Goal: Transaction & Acquisition: Purchase product/service

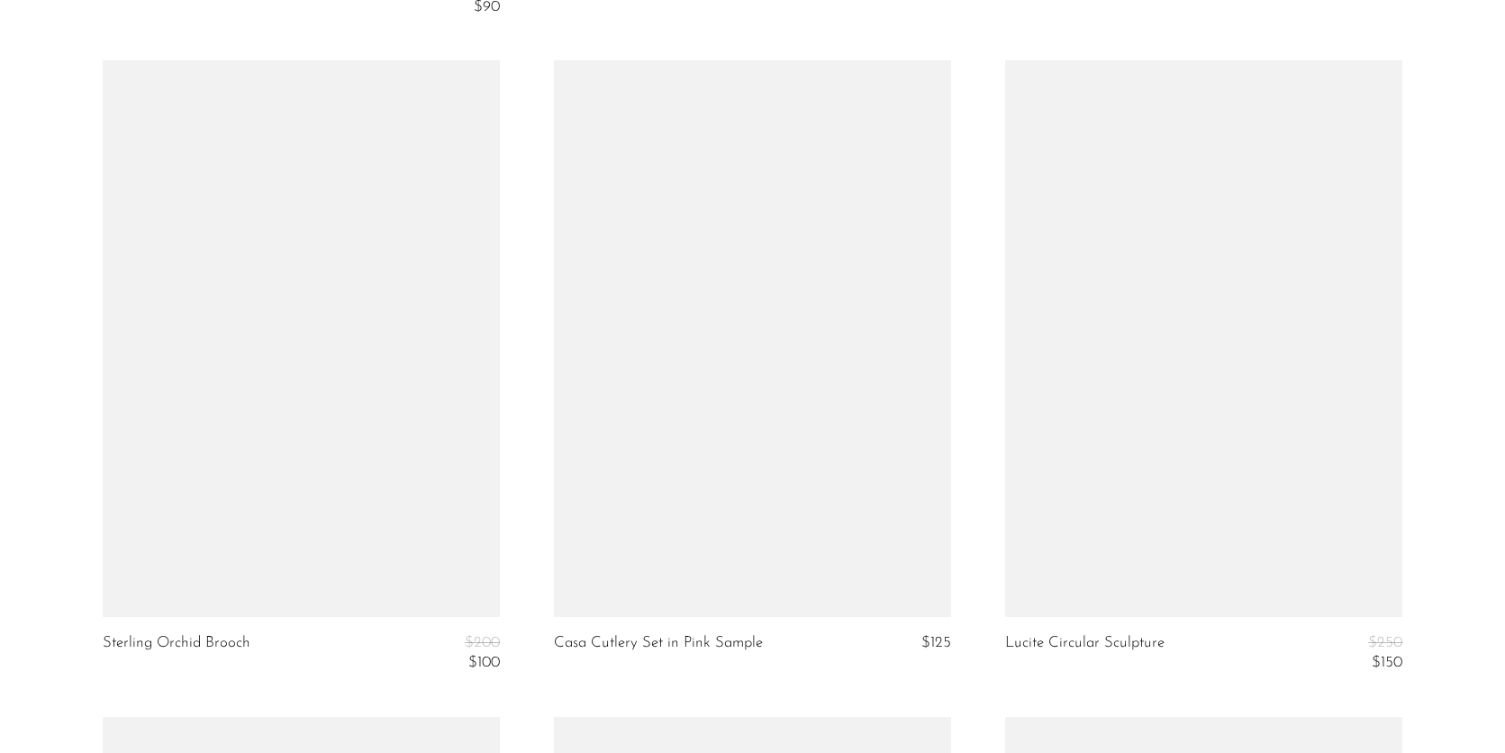
scroll to position [6568, 0]
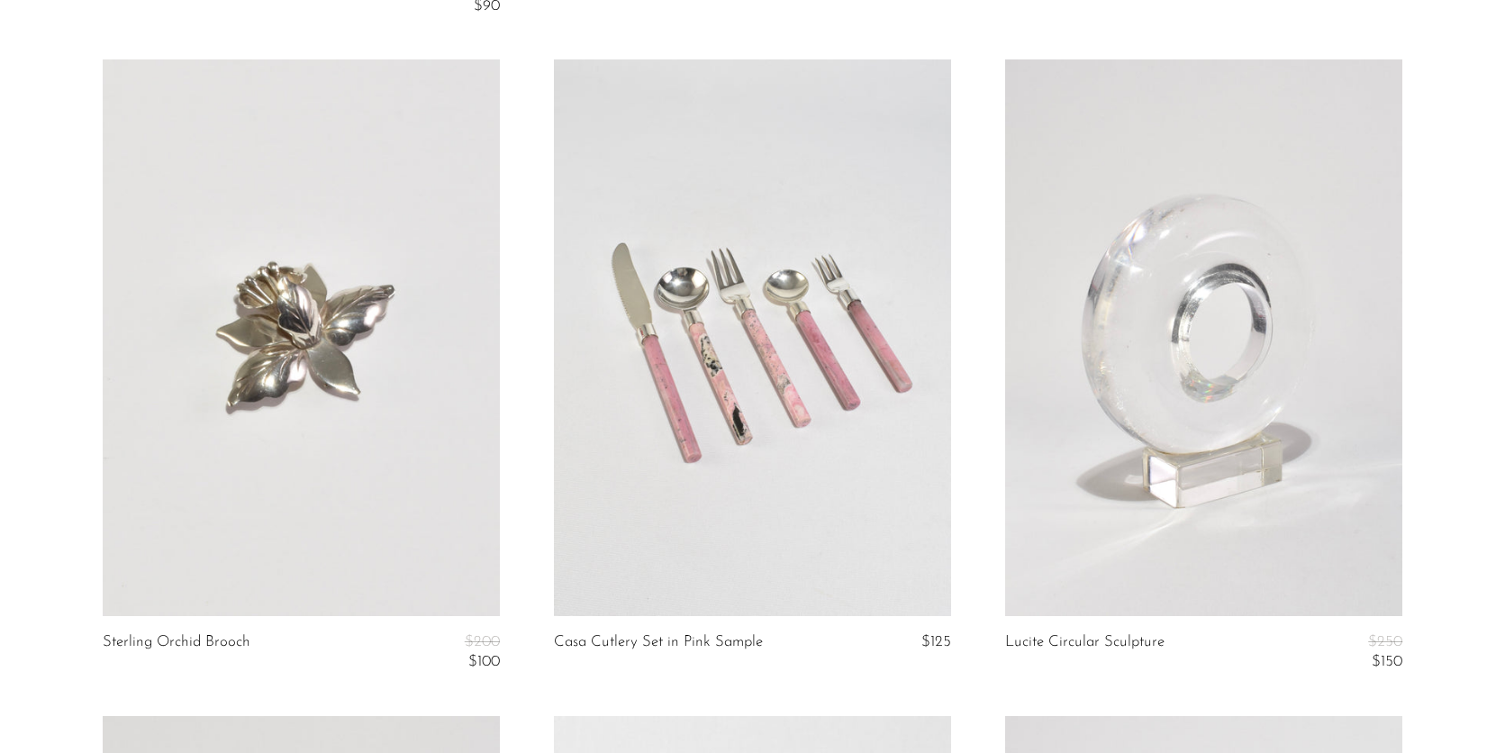
click at [327, 359] on link at bounding box center [301, 337] width 397 height 557
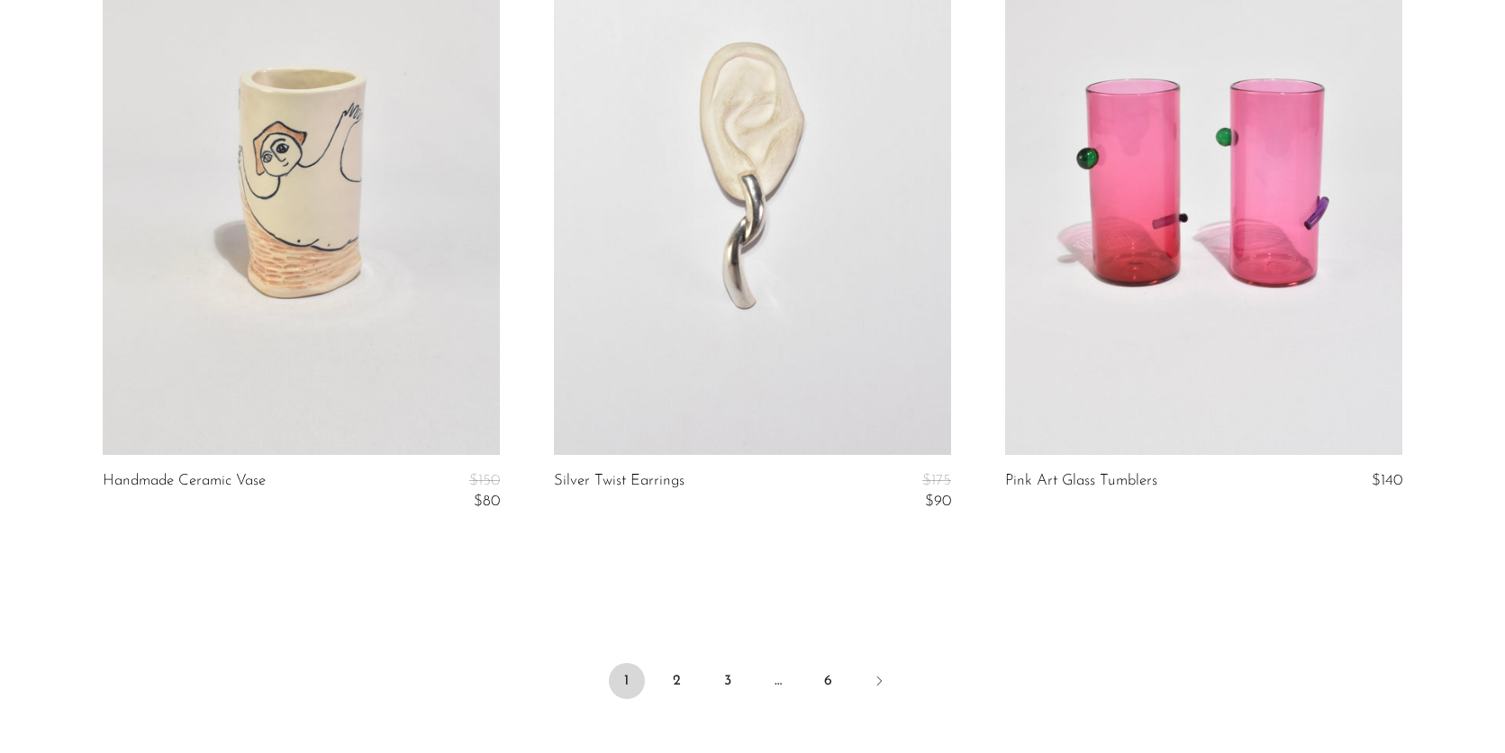
scroll to position [7387, 0]
click at [887, 670] on link "Next" at bounding box center [879, 680] width 36 height 40
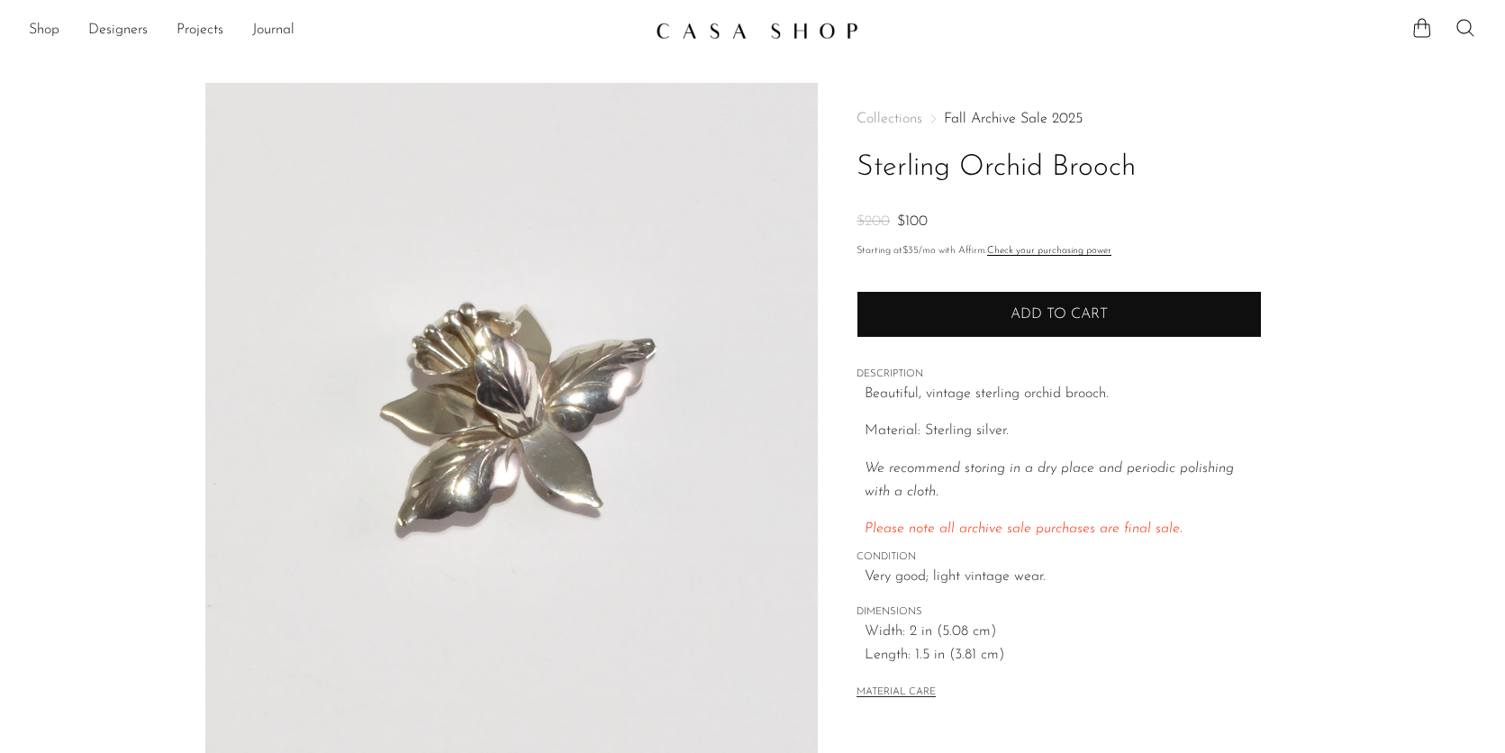
click at [1007, 306] on button "Add to cart" at bounding box center [1059, 314] width 405 height 47
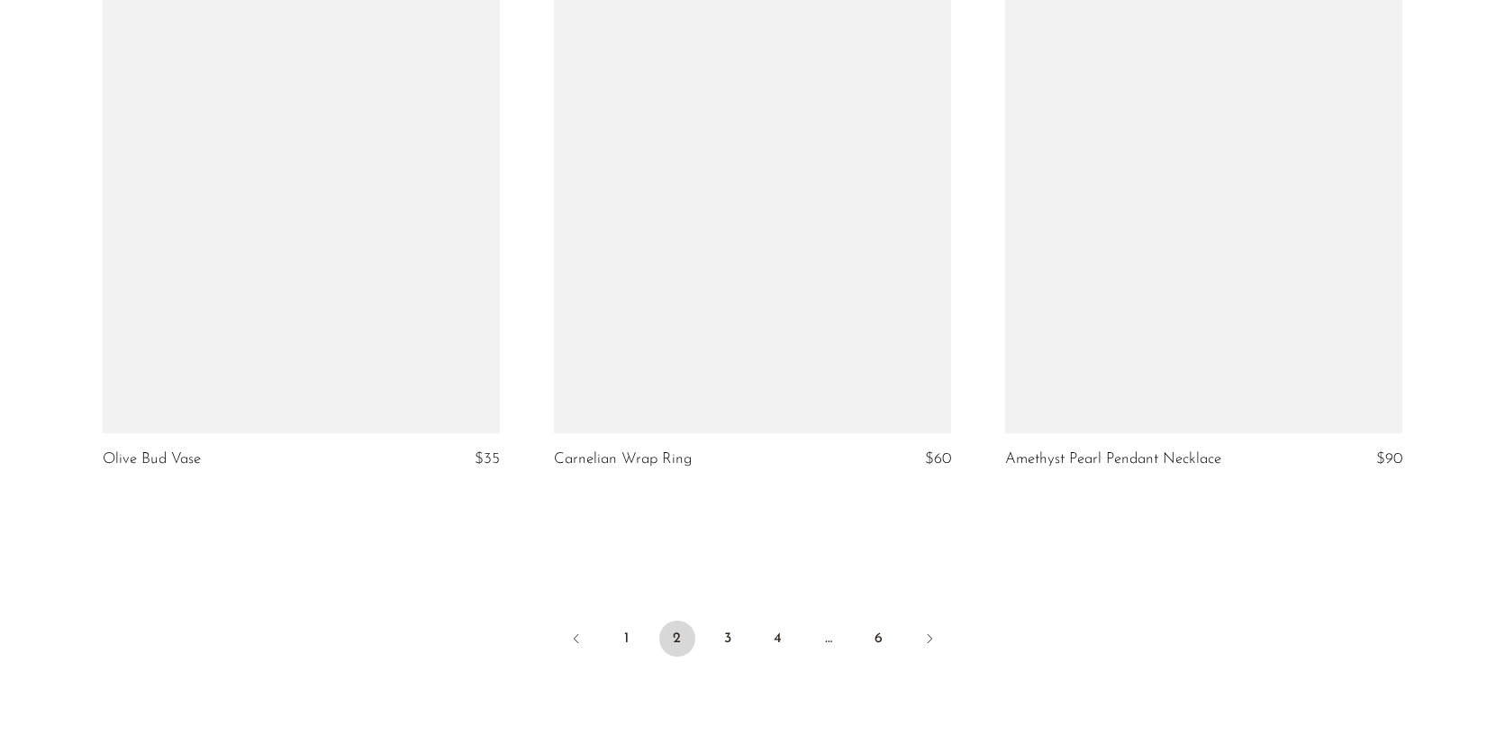
scroll to position [7437, 0]
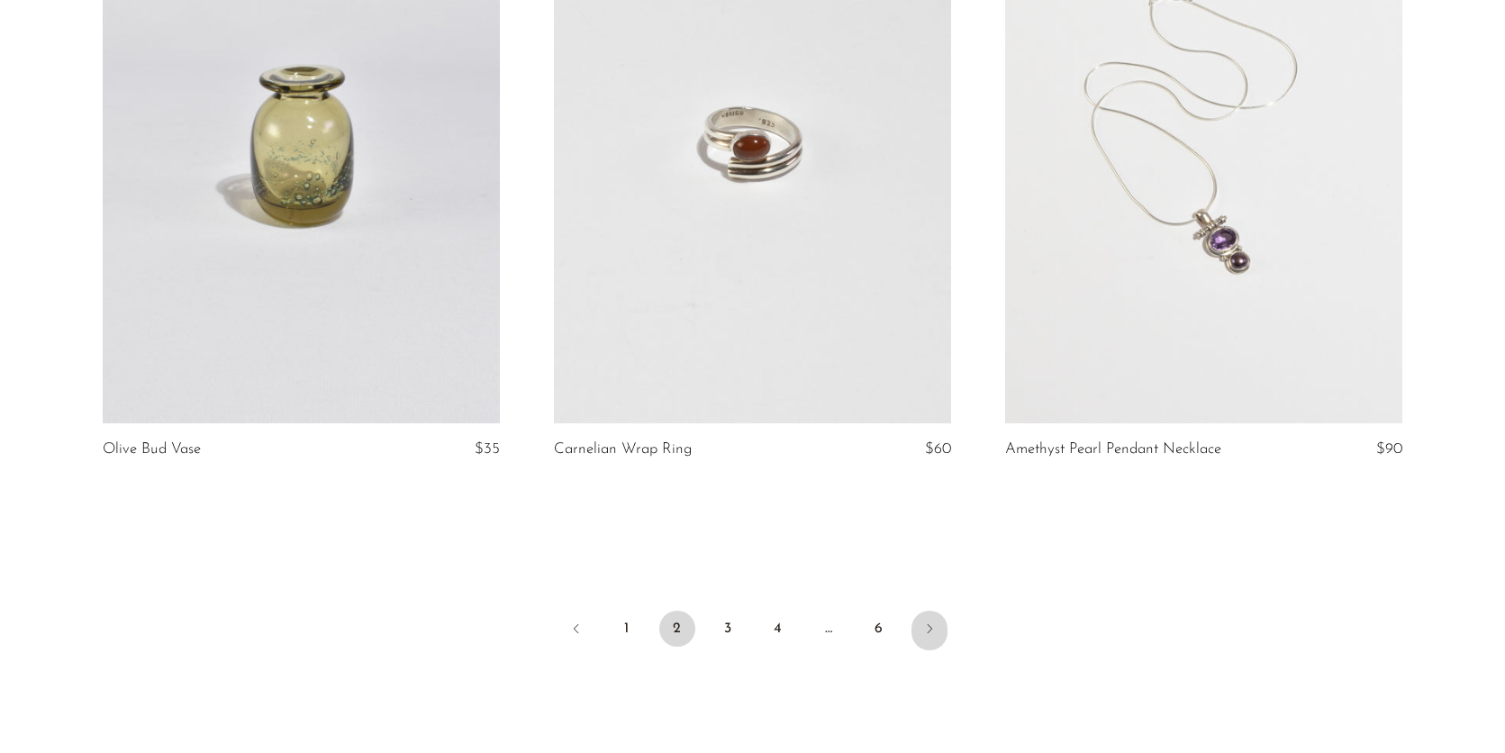
click at [931, 622] on icon "Next" at bounding box center [929, 628] width 14 height 14
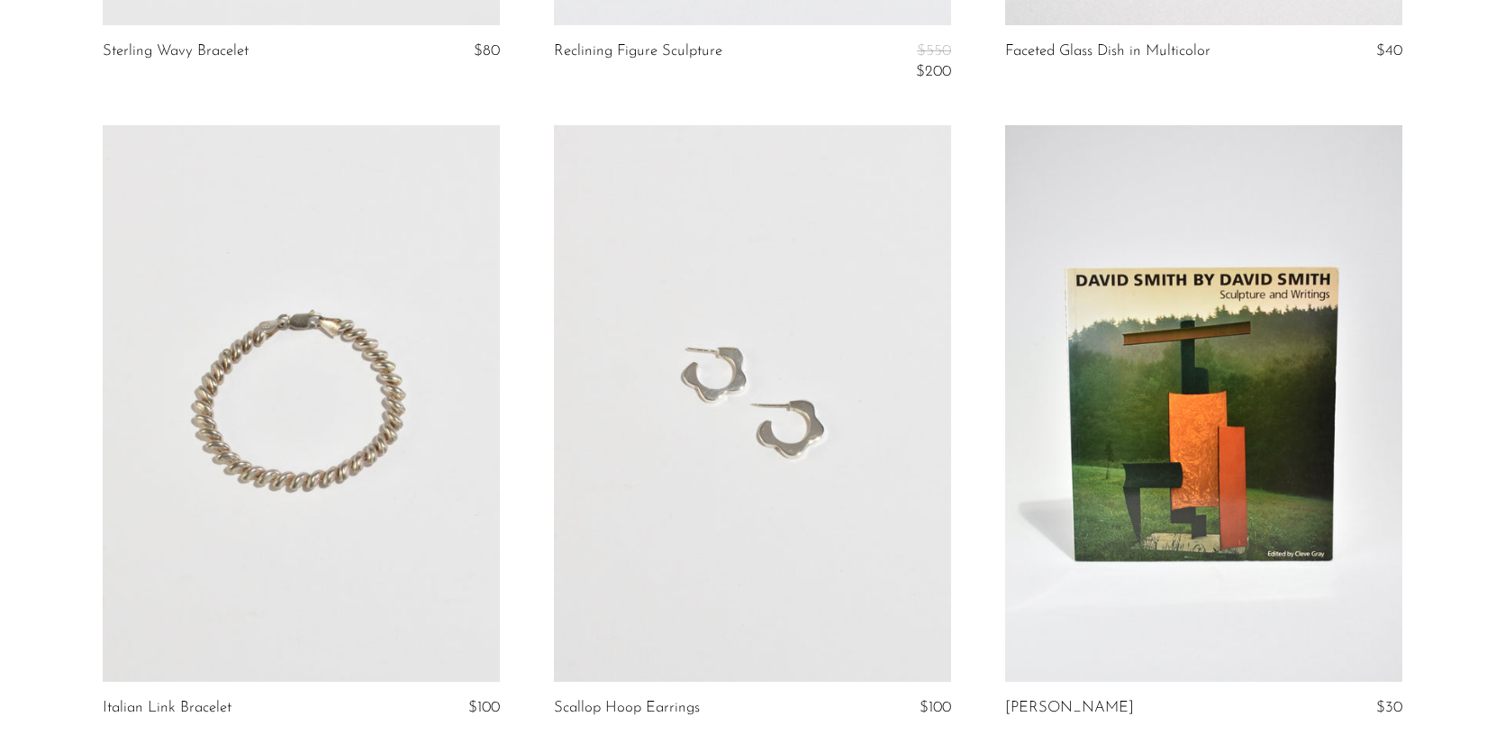
scroll to position [1990, 0]
click at [359, 493] on link at bounding box center [301, 402] width 397 height 557
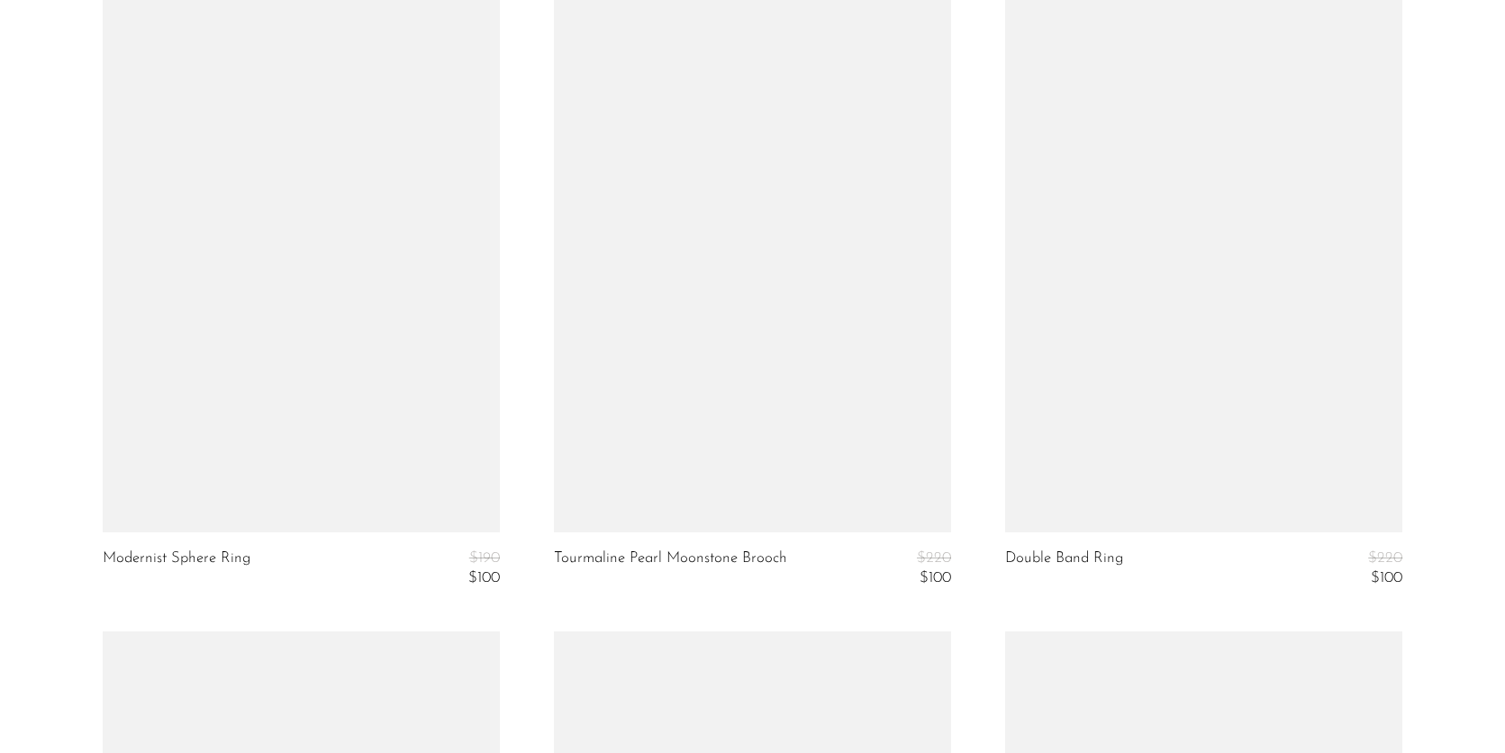
scroll to position [6014, 0]
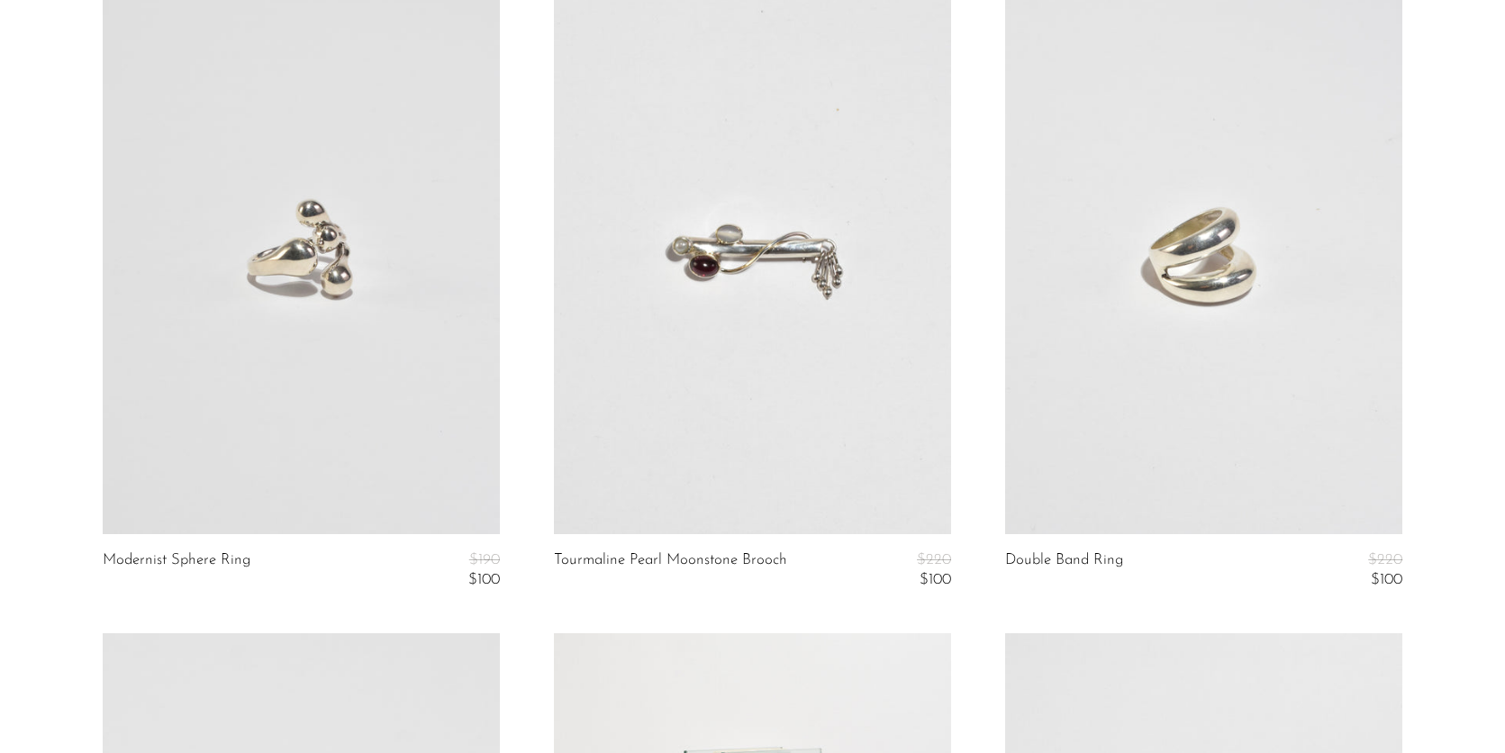
click at [793, 283] on link at bounding box center [752, 255] width 397 height 557
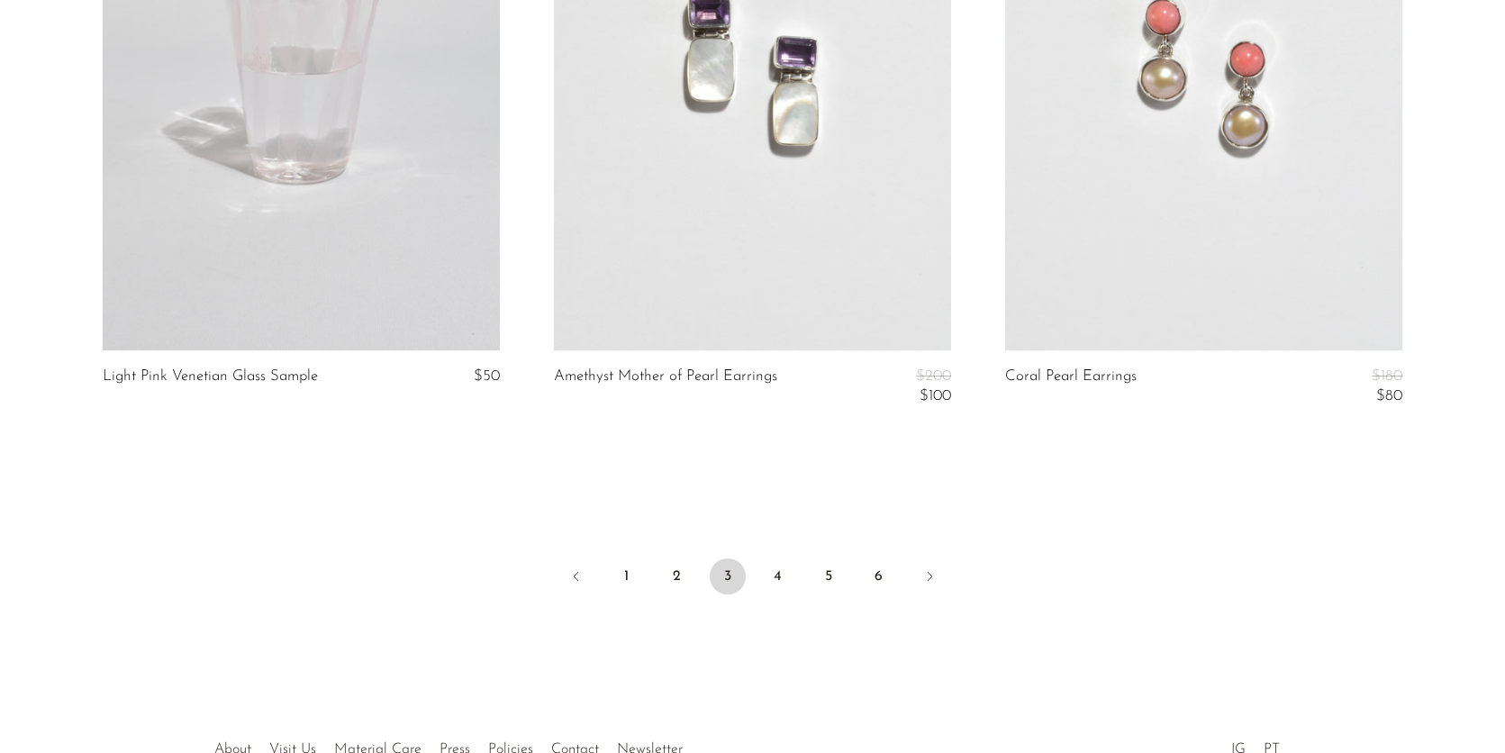
scroll to position [7514, 0]
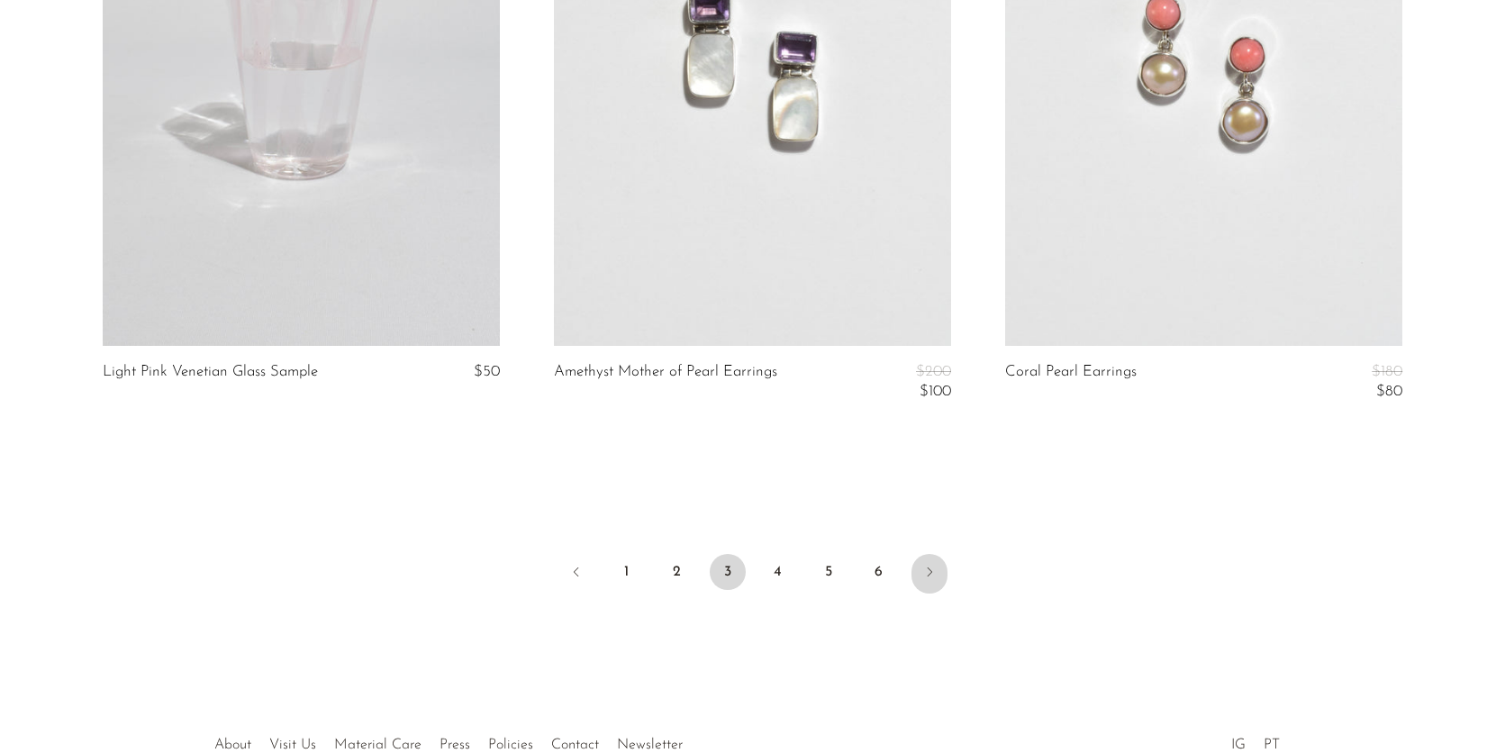
click at [937, 560] on link "Next" at bounding box center [929, 574] width 36 height 40
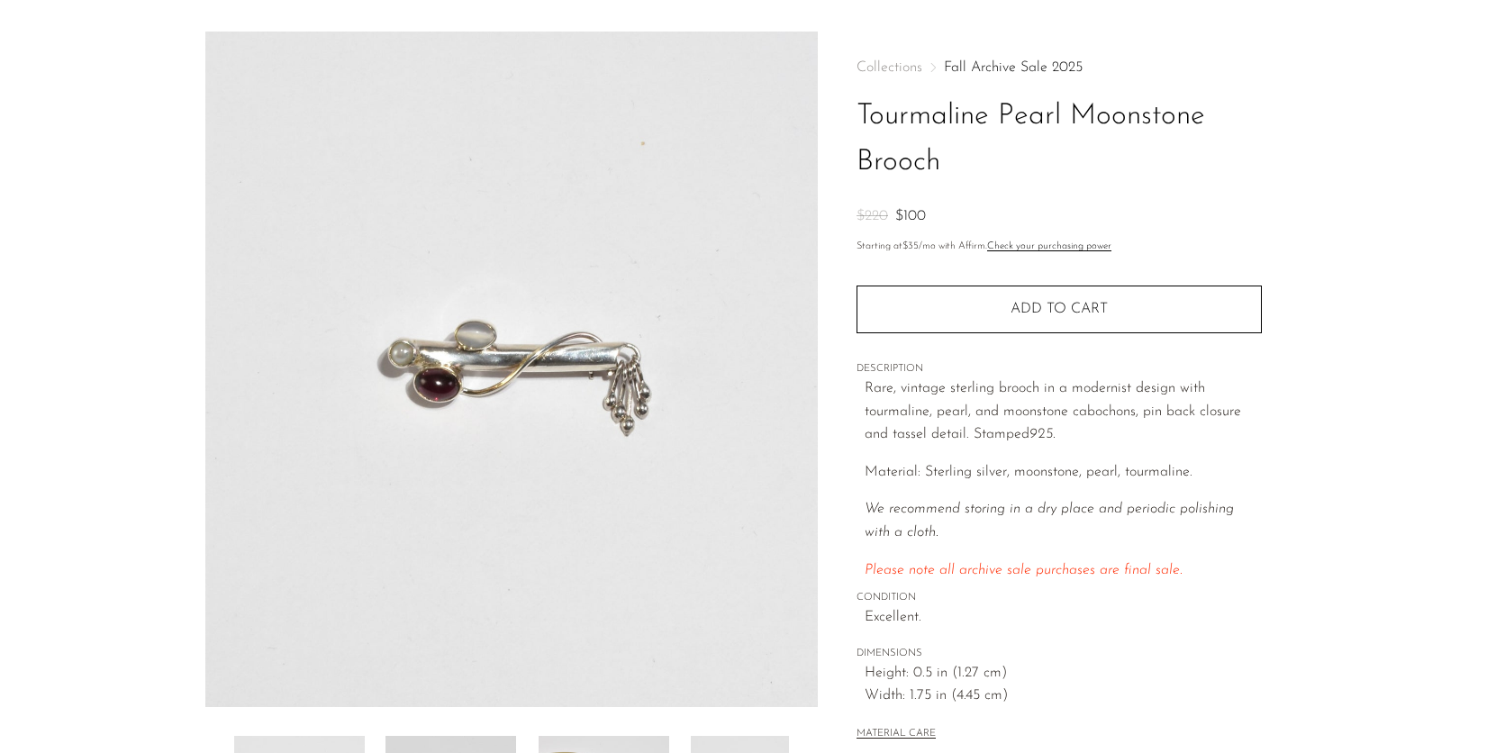
scroll to position [56, 0]
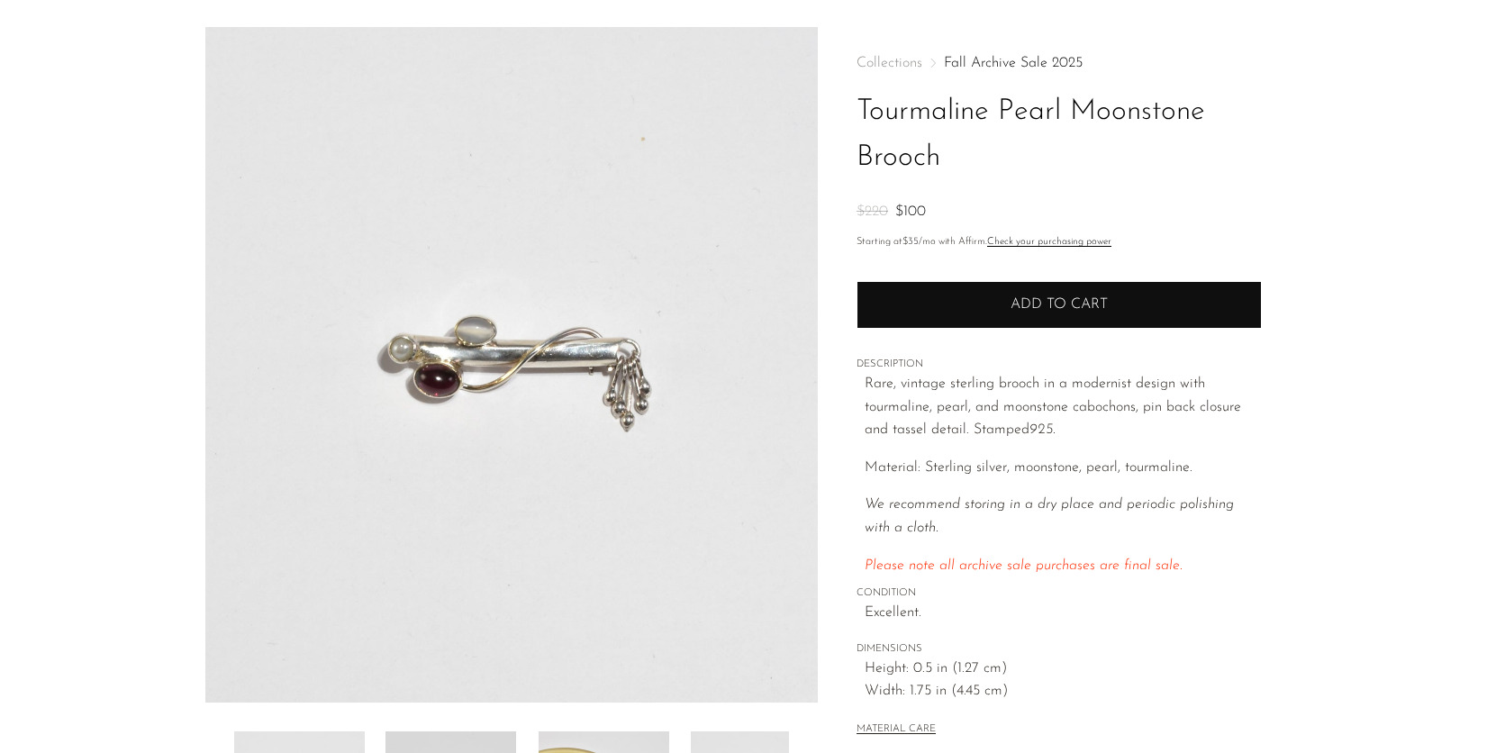
click at [991, 318] on button "Add to cart" at bounding box center [1059, 304] width 405 height 47
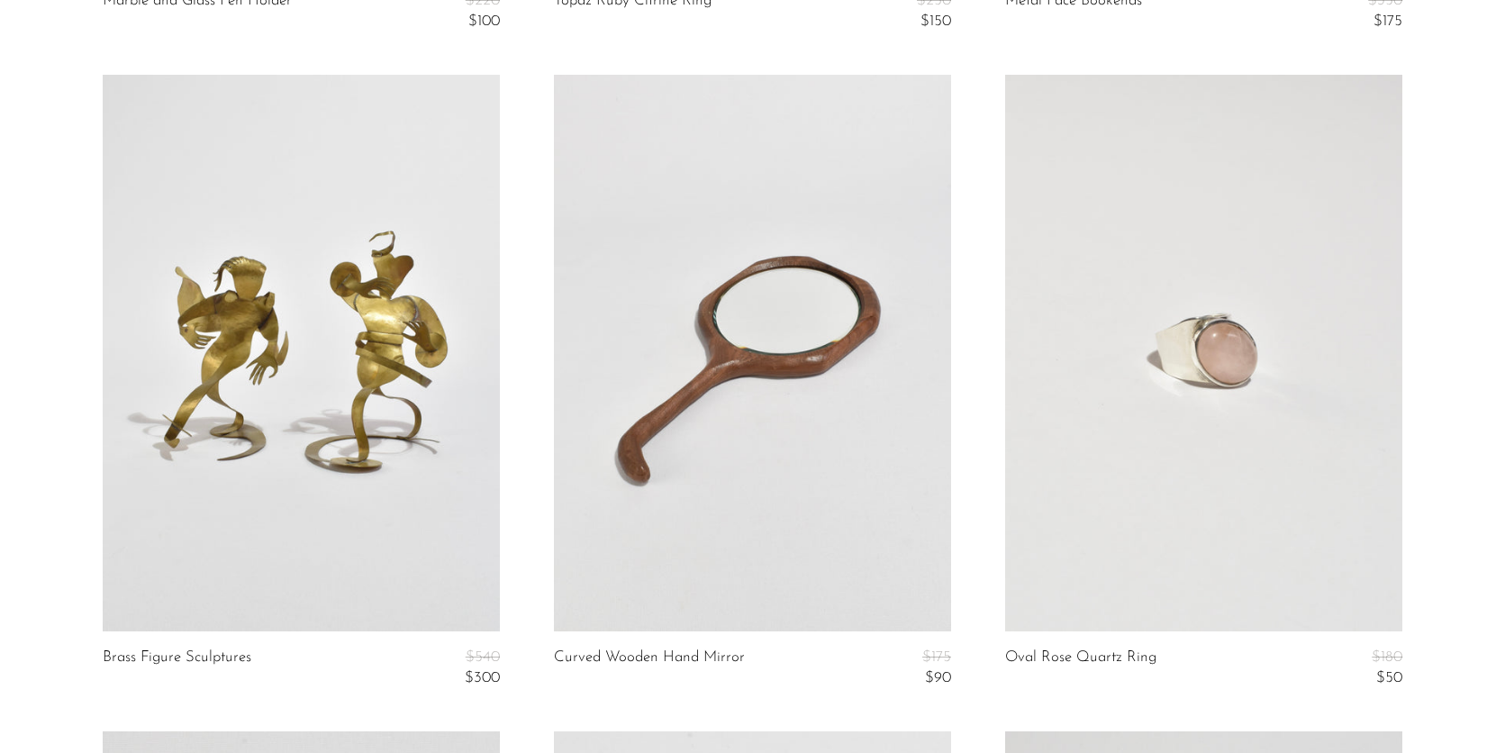
scroll to position [748, 0]
click at [345, 370] on link at bounding box center [301, 352] width 397 height 557
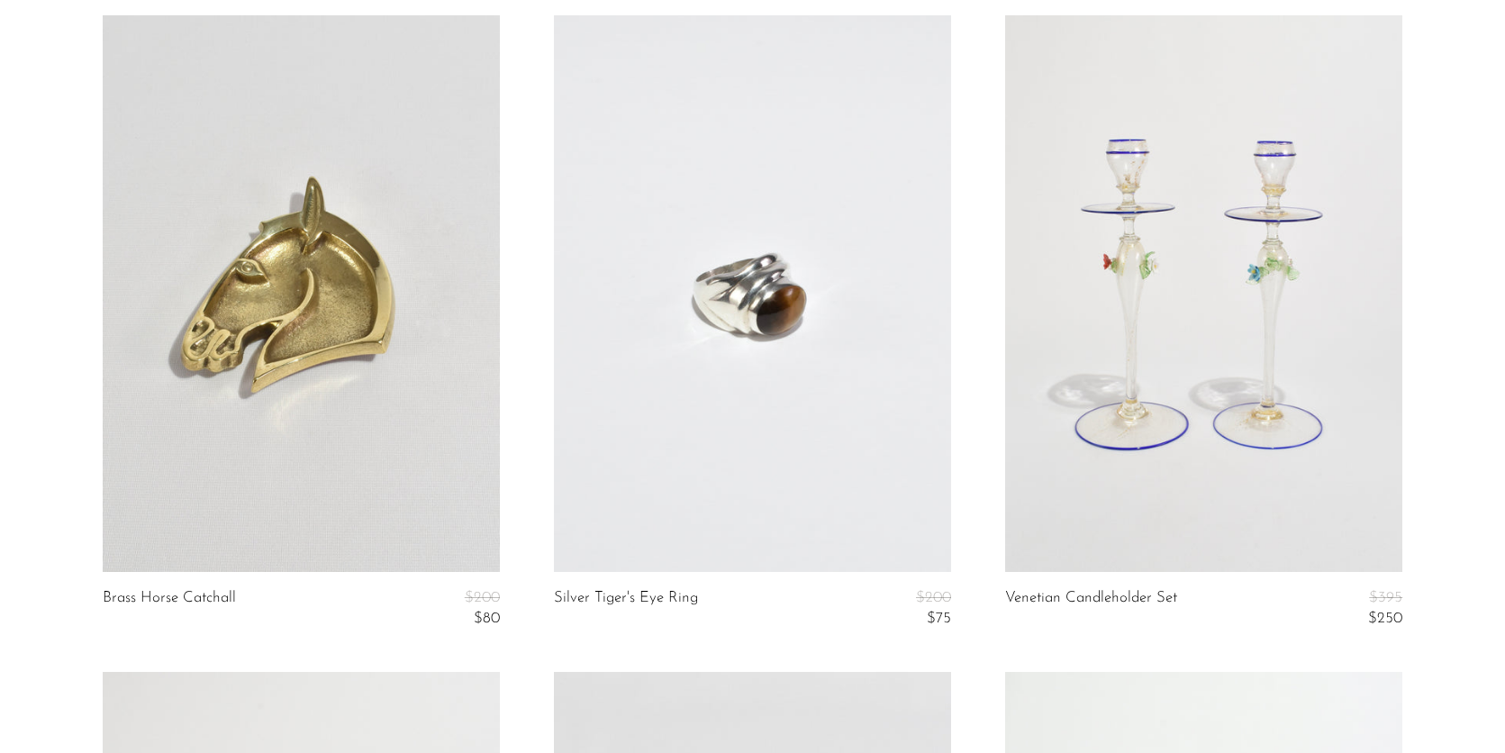
scroll to position [2776, 0]
click at [1219, 452] on link at bounding box center [1203, 292] width 397 height 557
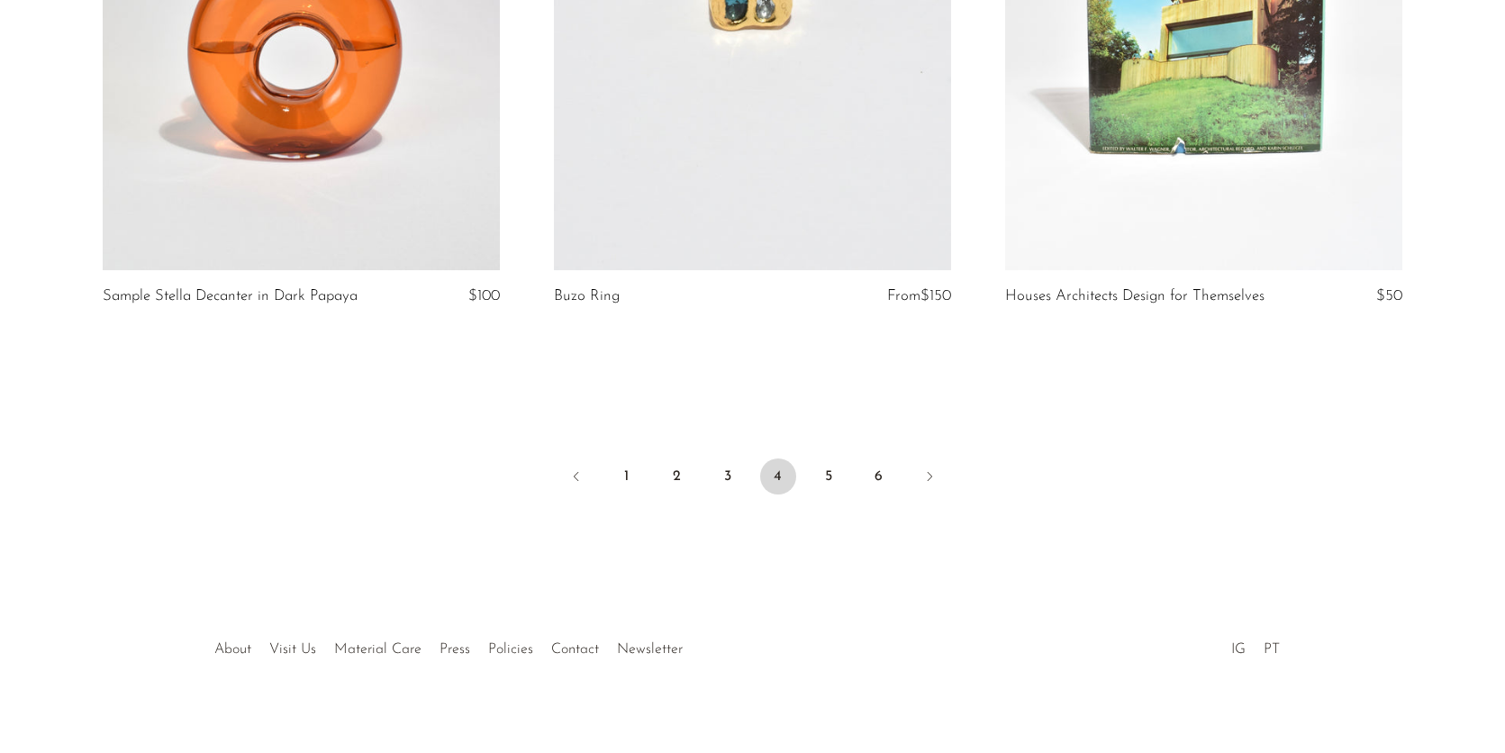
scroll to position [7651, 0]
click at [933, 469] on icon "Next" at bounding box center [929, 475] width 14 height 14
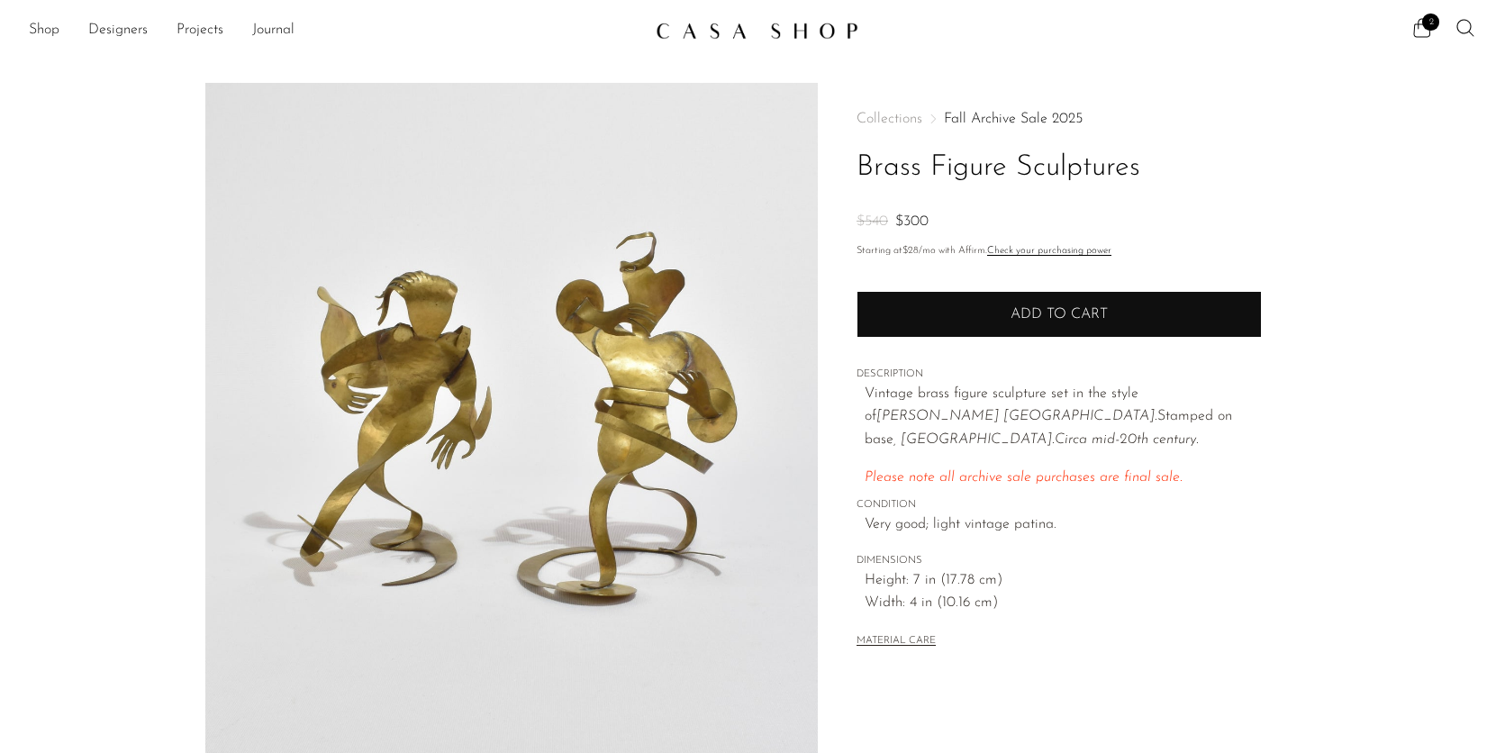
click at [915, 304] on button "Add to cart" at bounding box center [1059, 314] width 405 height 47
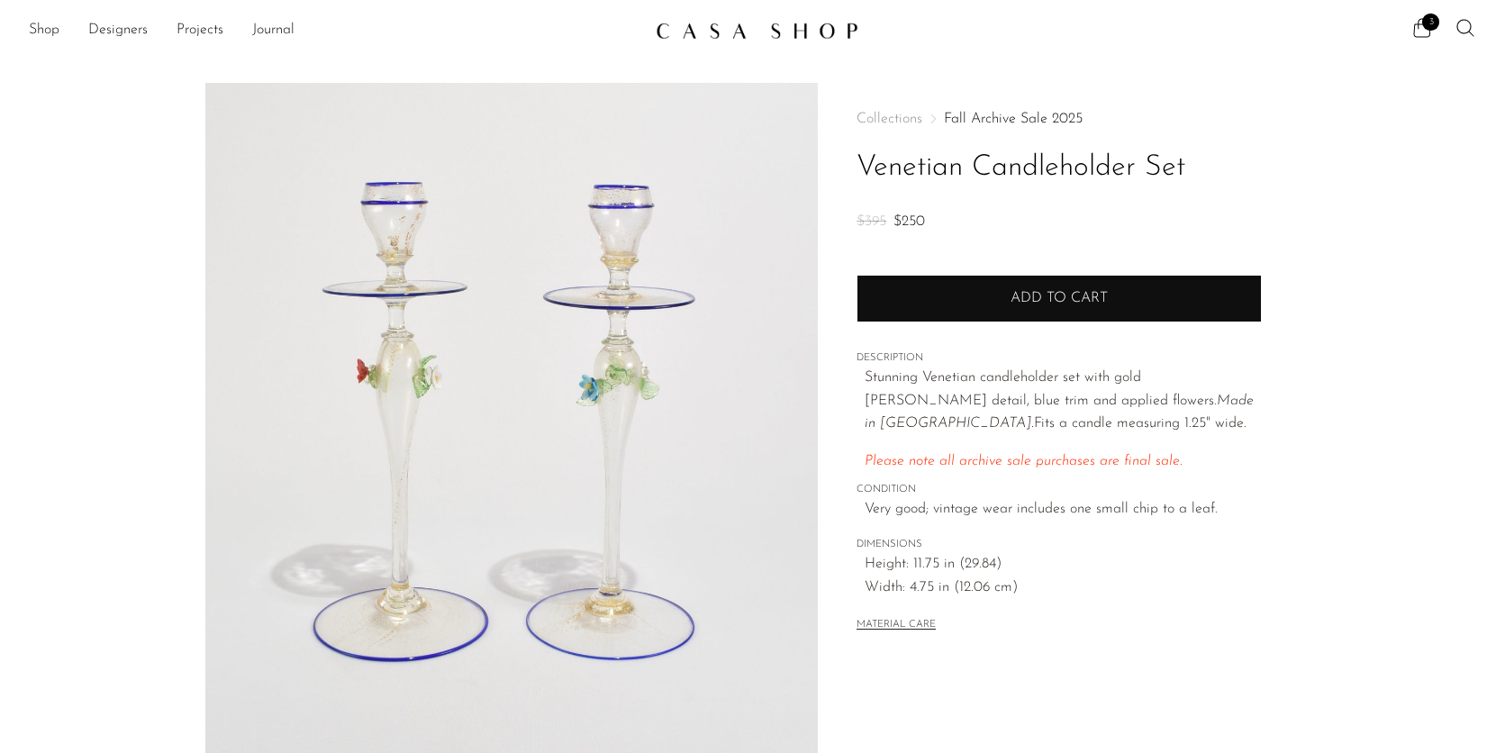
click at [1056, 303] on span "Add to cart" at bounding box center [1059, 298] width 97 height 14
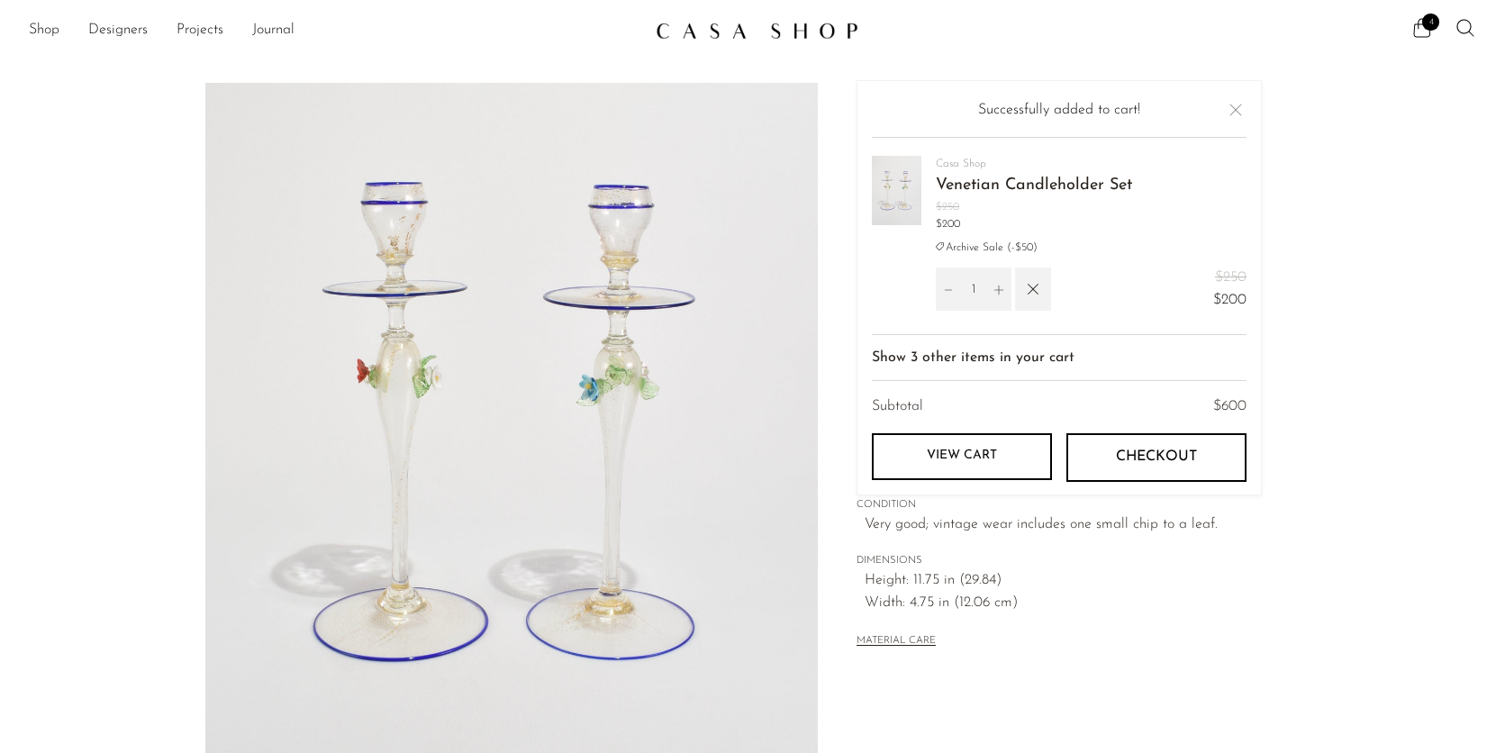
click at [1240, 112] on button "Close" at bounding box center [1236, 110] width 22 height 22
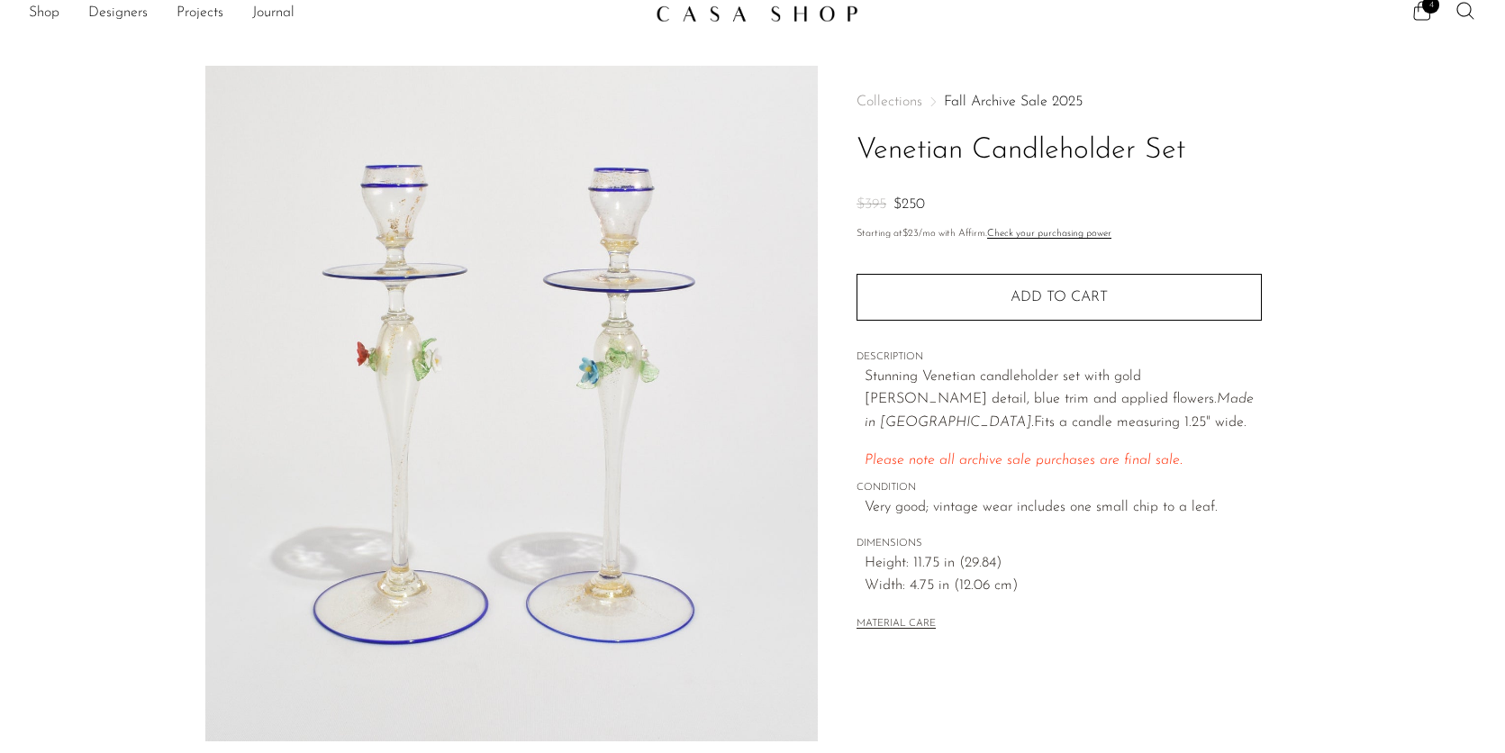
scroll to position [17, 0]
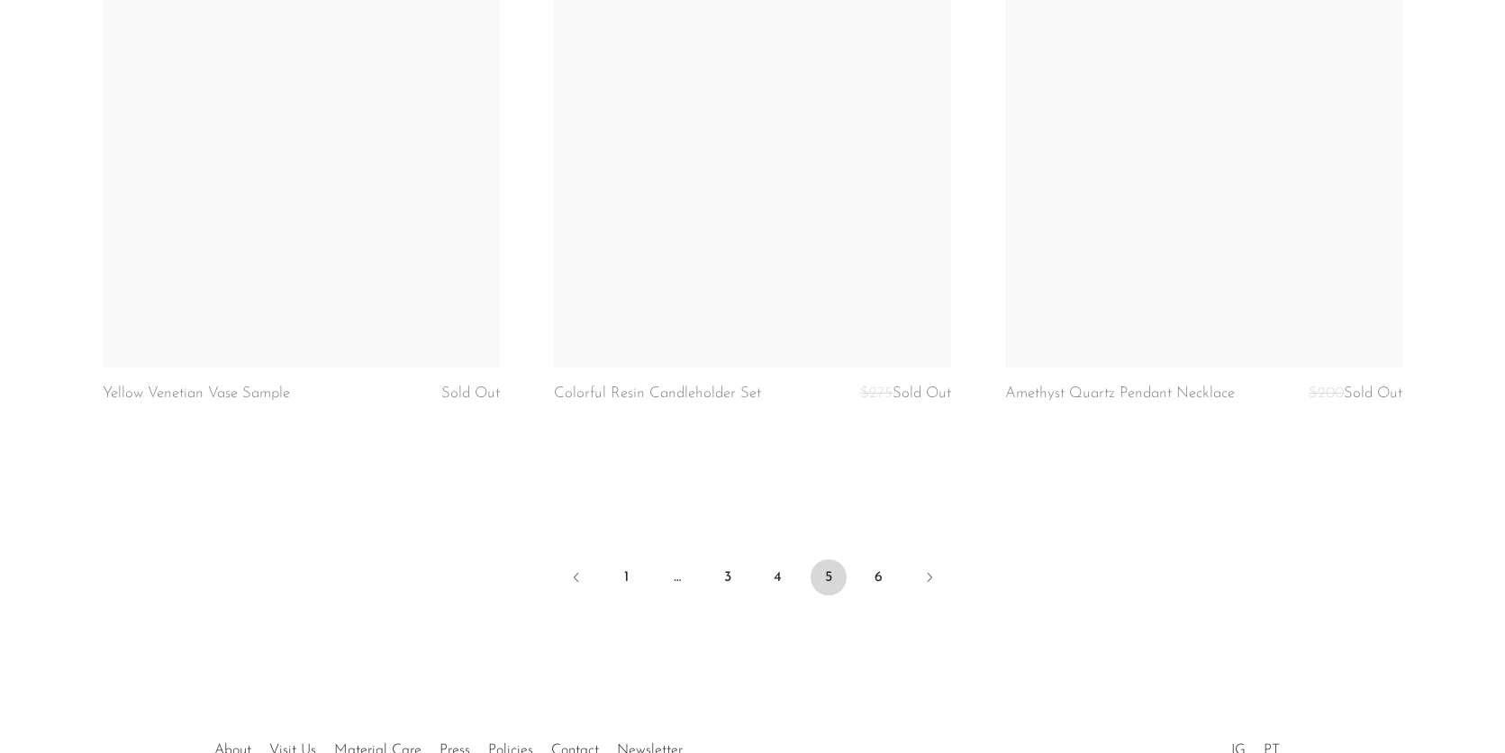
scroll to position [7421, 0]
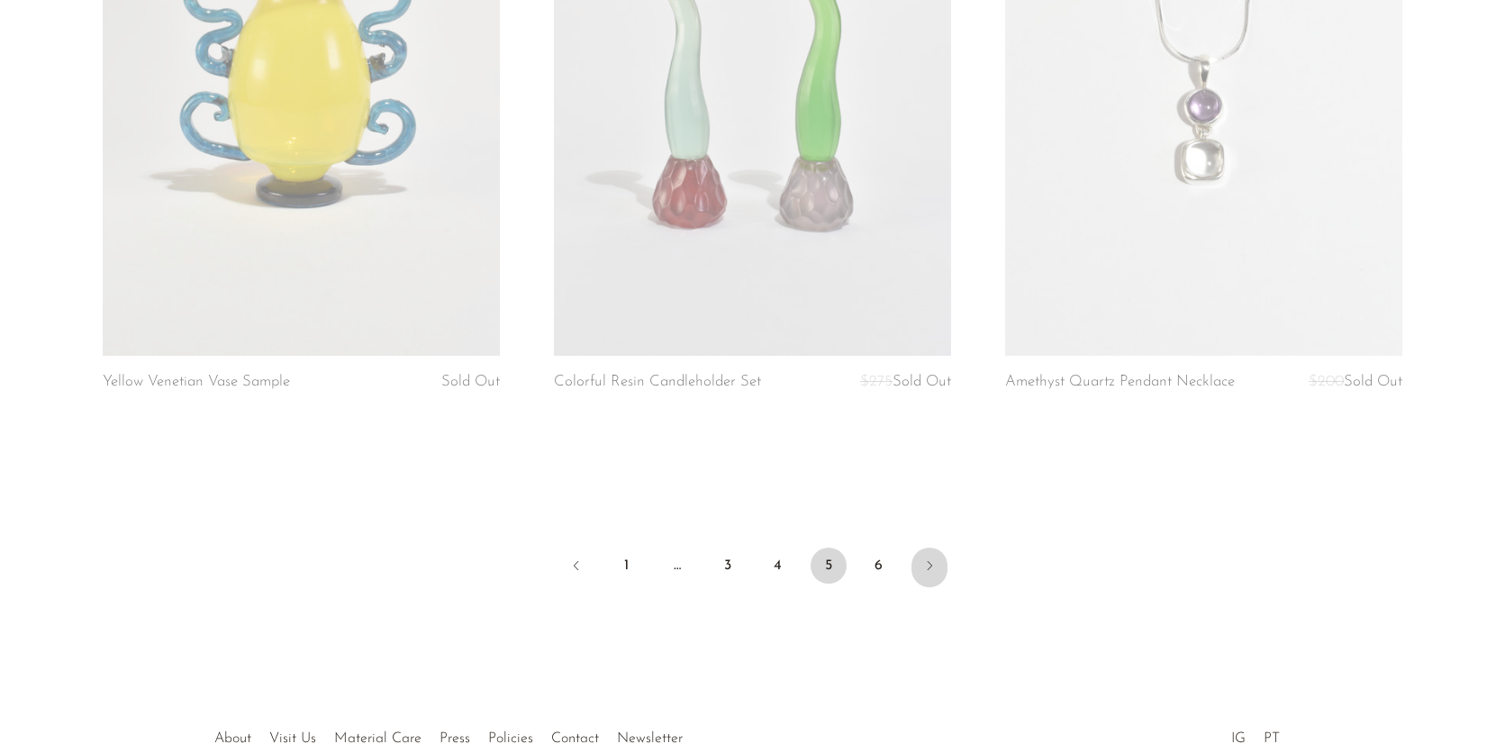
click at [933, 558] on icon "Next" at bounding box center [929, 565] width 14 height 14
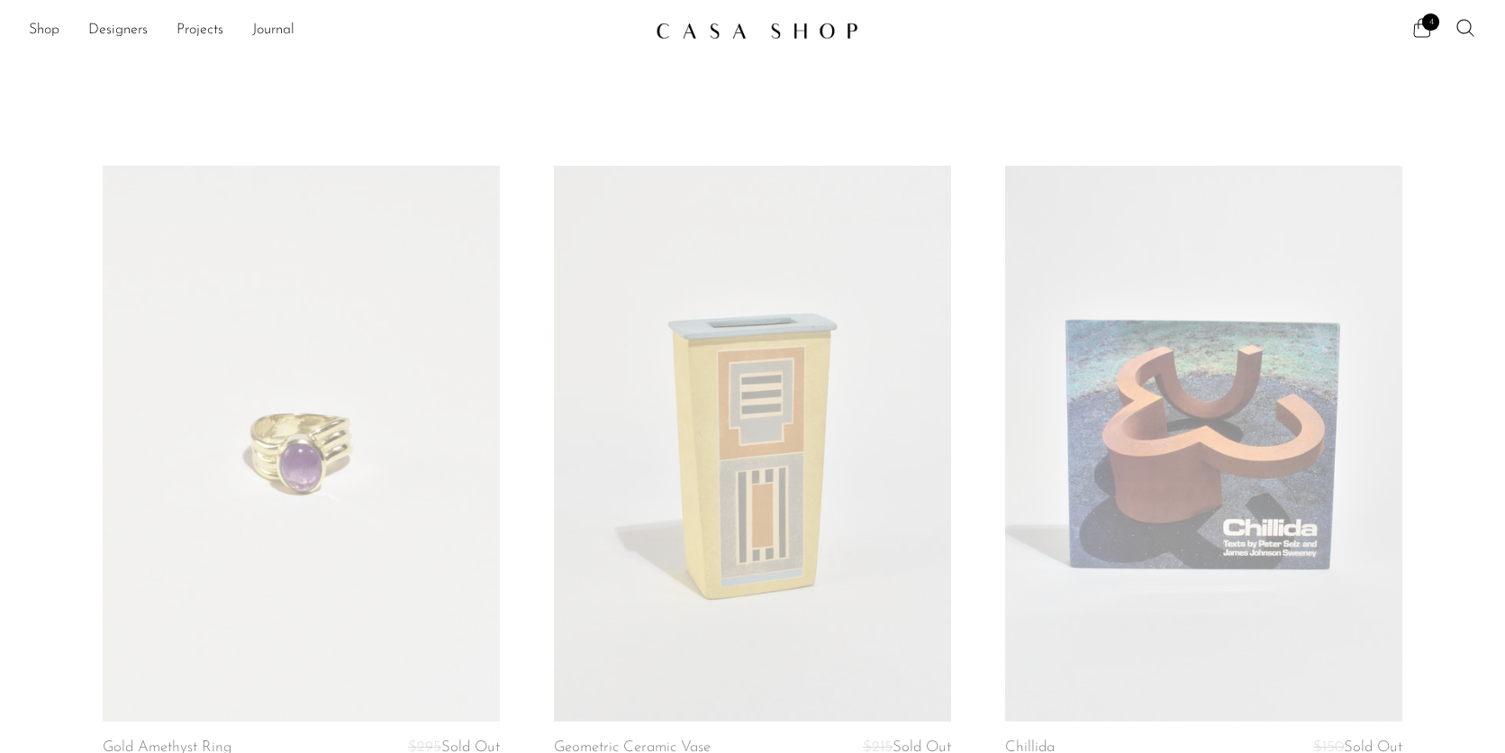
click at [1428, 23] on span "4" at bounding box center [1430, 22] width 17 height 17
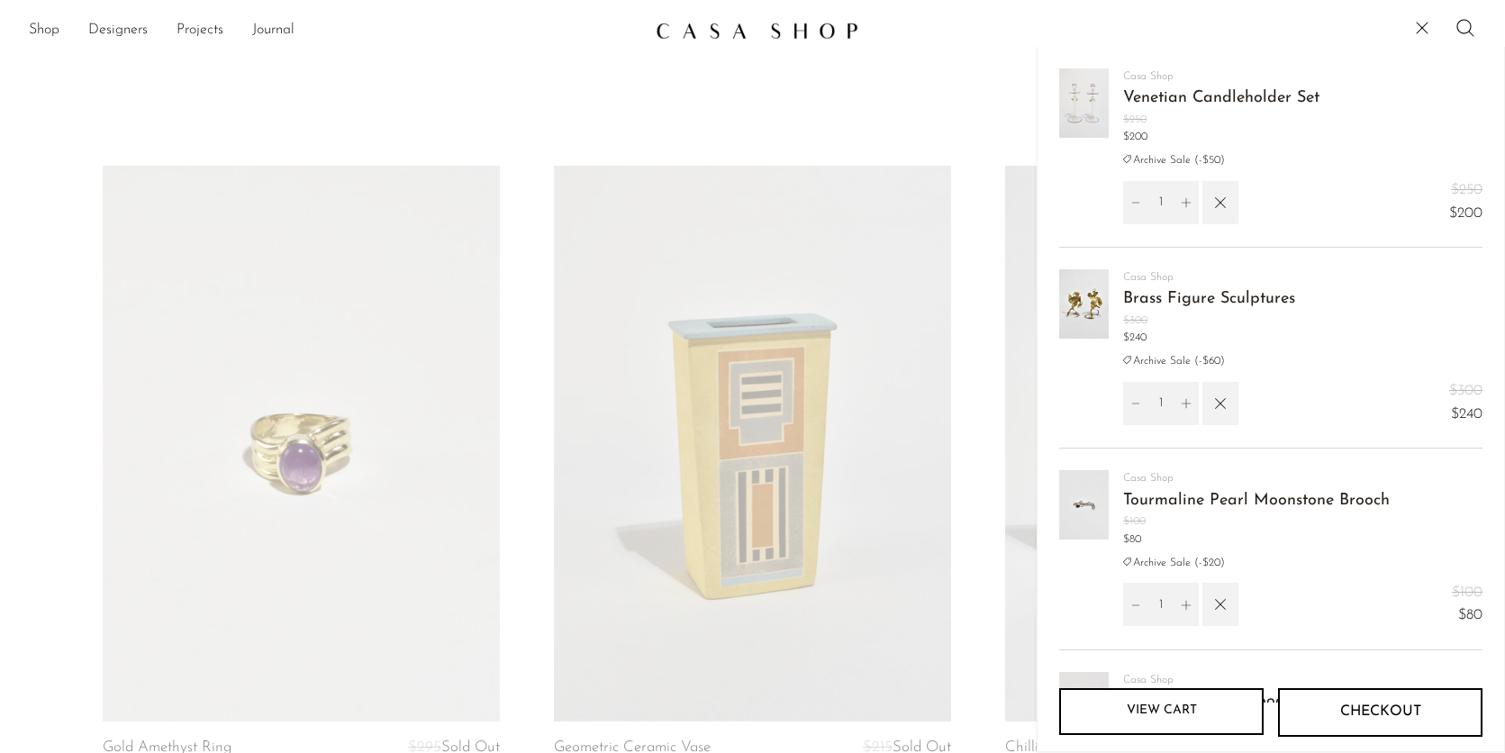
click at [1154, 705] on link "View cart" at bounding box center [1161, 711] width 204 height 47
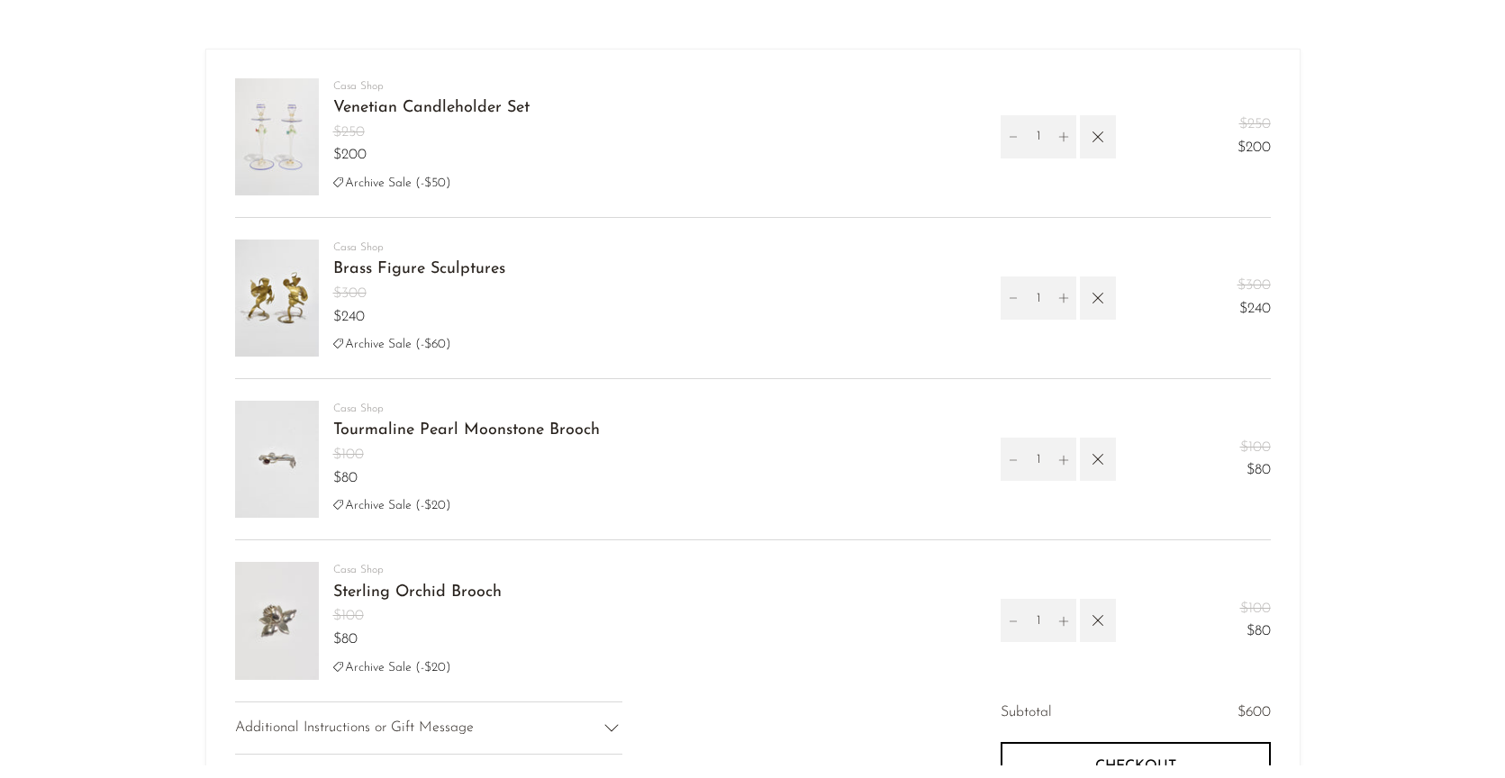
scroll to position [97, 0]
